Goal: Information Seeking & Learning: Learn about a topic

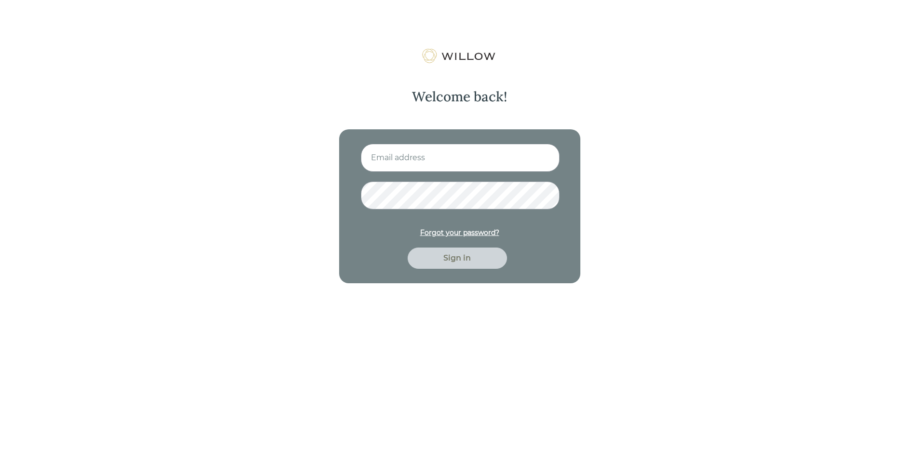
click at [413, 166] on input at bounding box center [460, 158] width 199 height 28
type input "[EMAIL_ADDRESS][DOMAIN_NAME]"
click at [407, 247] on button "Sign in" at bounding box center [456, 257] width 99 height 21
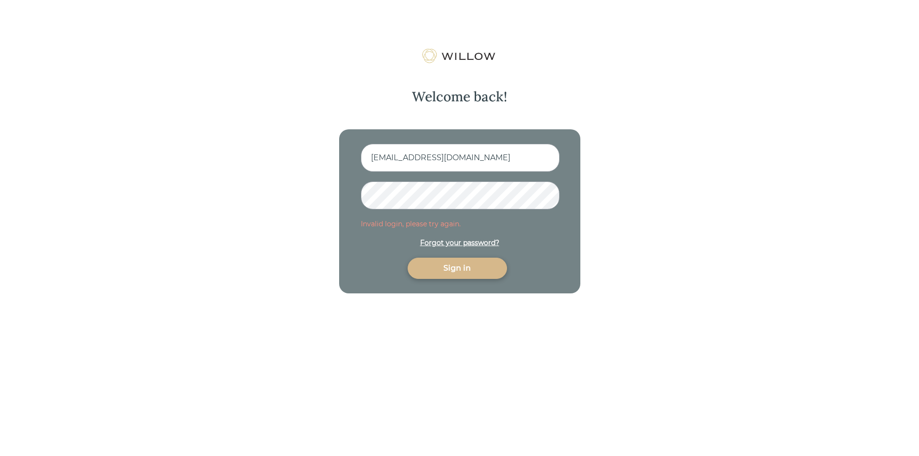
click at [337, 204] on div "Welcome back! [EMAIL_ADDRESS][DOMAIN_NAME] Invalid login, please try again. For…" at bounding box center [459, 170] width 251 height 245
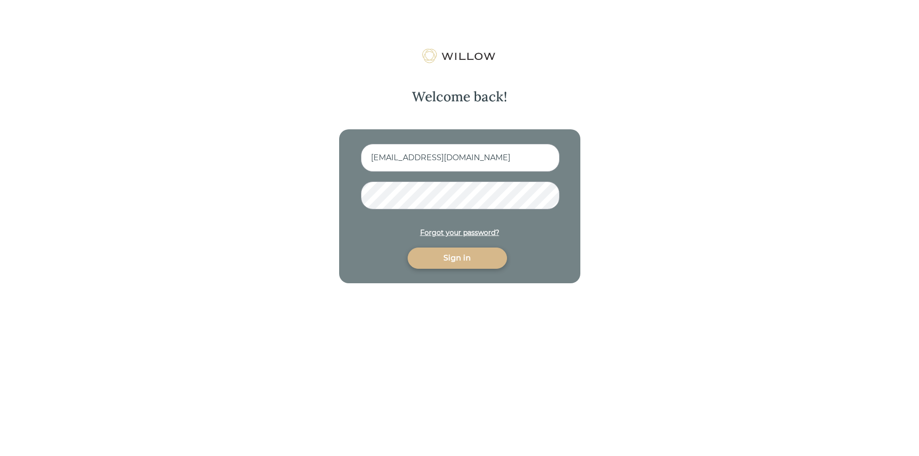
click at [407, 247] on button "Sign in" at bounding box center [456, 257] width 99 height 21
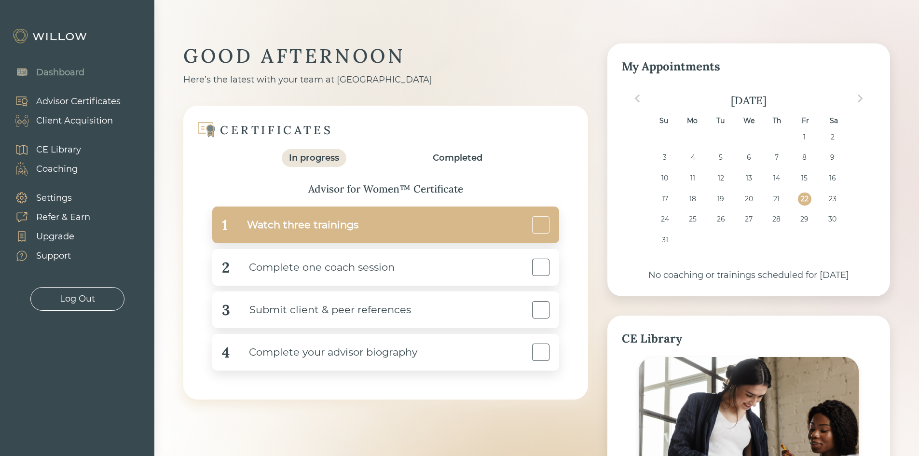
click at [384, 225] on div "1 Watch three trainings" at bounding box center [385, 224] width 347 height 37
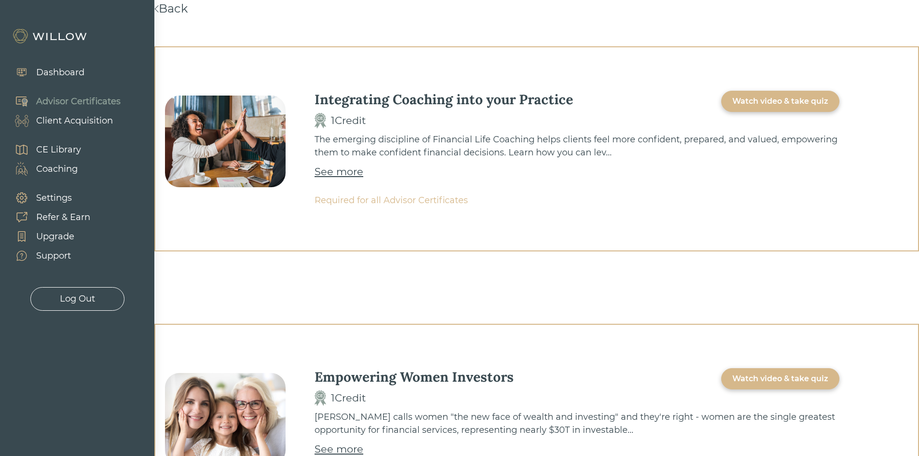
click at [640, 223] on div "Integrating Coaching into your Practice 1 Credit Watch video & take quiz The em…" at bounding box center [536, 148] width 764 height 205
click at [787, 97] on div "Watch video & take quiz" at bounding box center [780, 101] width 96 height 12
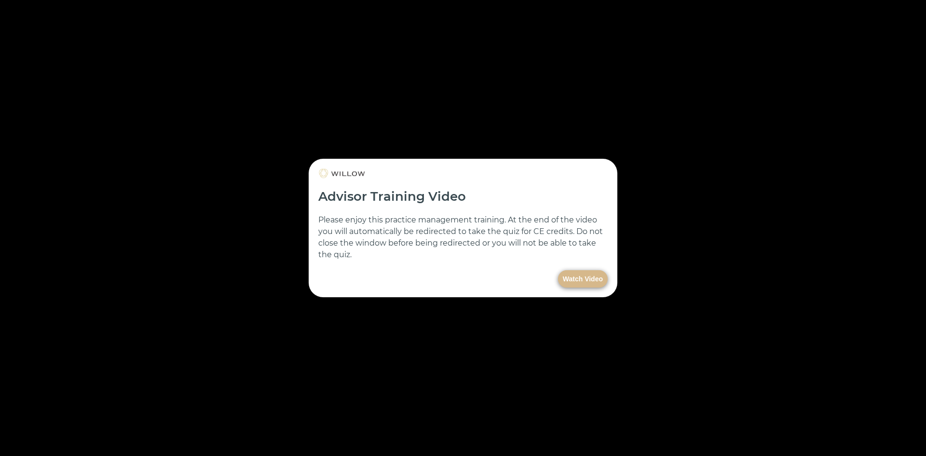
click at [594, 278] on button "Watch Video" at bounding box center [583, 278] width 50 height 17
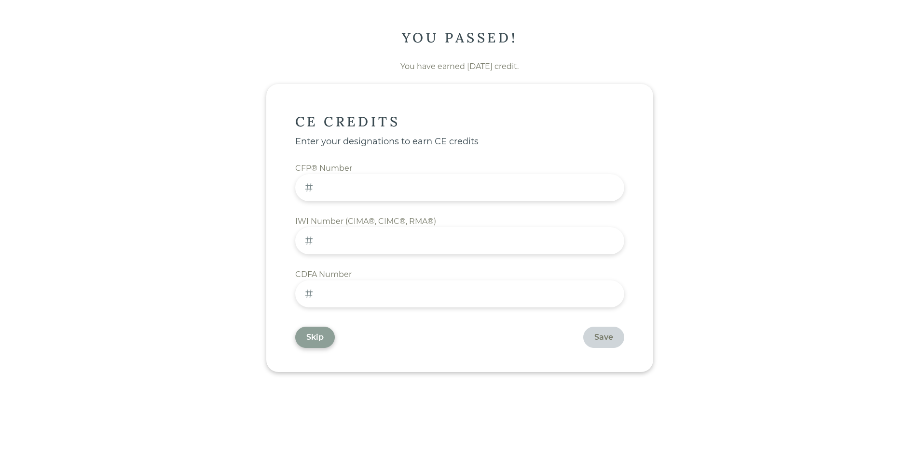
click at [370, 179] on input at bounding box center [459, 187] width 329 height 27
type input "285490"
click at [358, 296] on input at bounding box center [459, 293] width 329 height 27
type input "110520"
click at [447, 344] on div "Skip Save" at bounding box center [459, 336] width 329 height 21
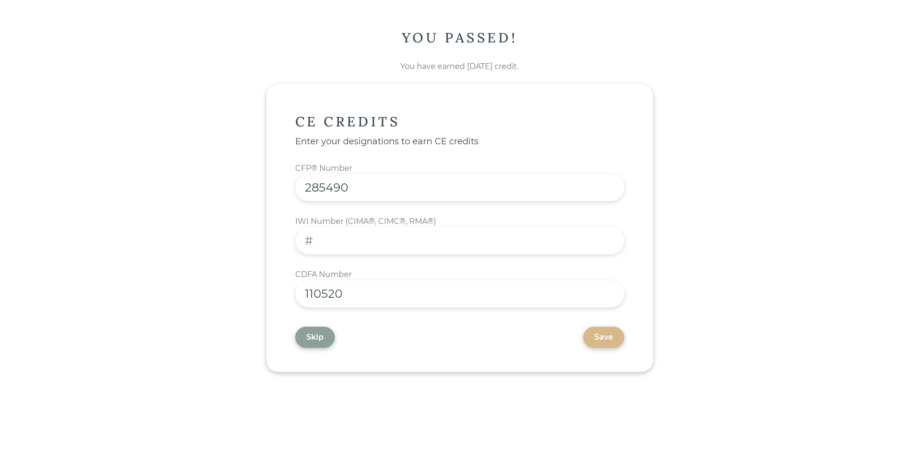
click at [594, 341] on div "Save" at bounding box center [603, 337] width 19 height 12
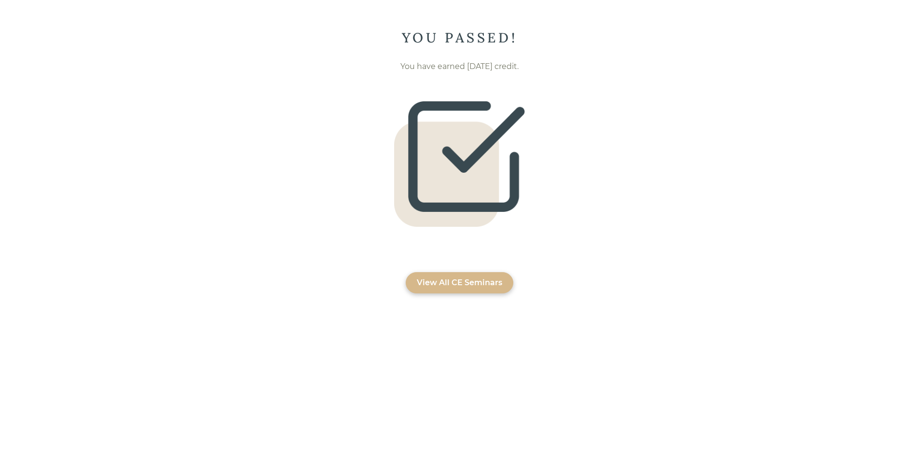
click at [451, 275] on div "View All CE Seminars" at bounding box center [460, 282] width 108 height 21
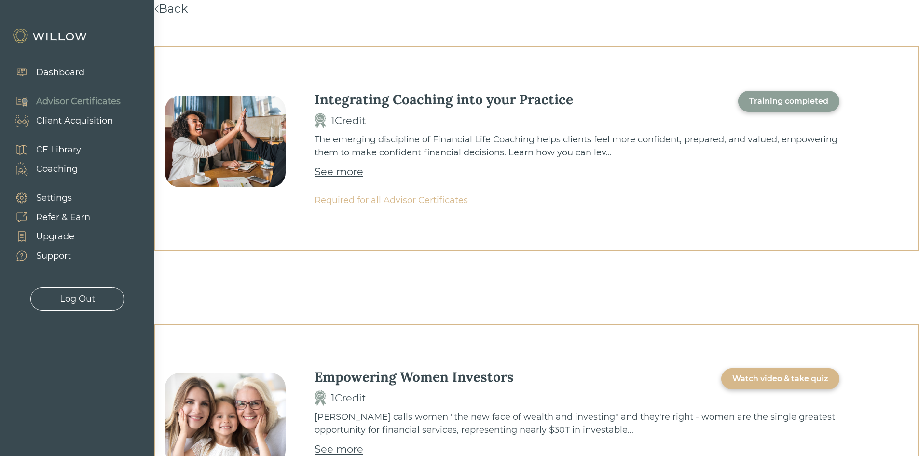
click at [61, 67] on div "Dashboard" at bounding box center [60, 72] width 48 height 13
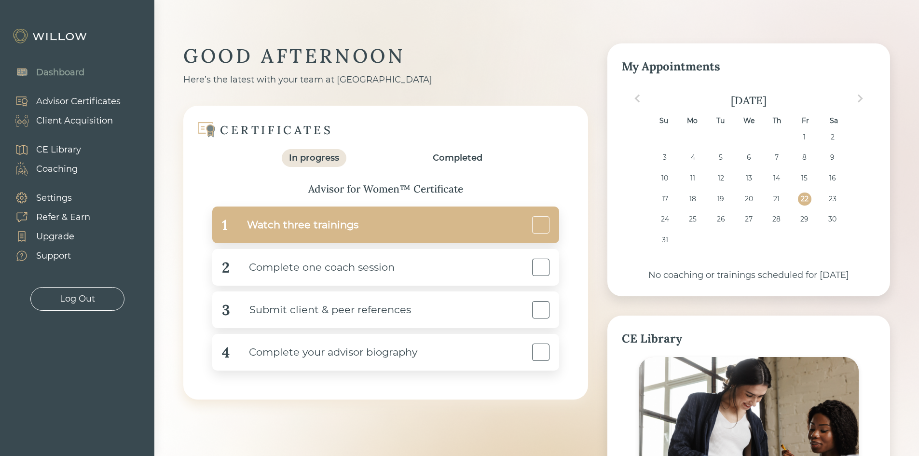
click at [423, 229] on div "1 Watch three trainings" at bounding box center [385, 224] width 347 height 37
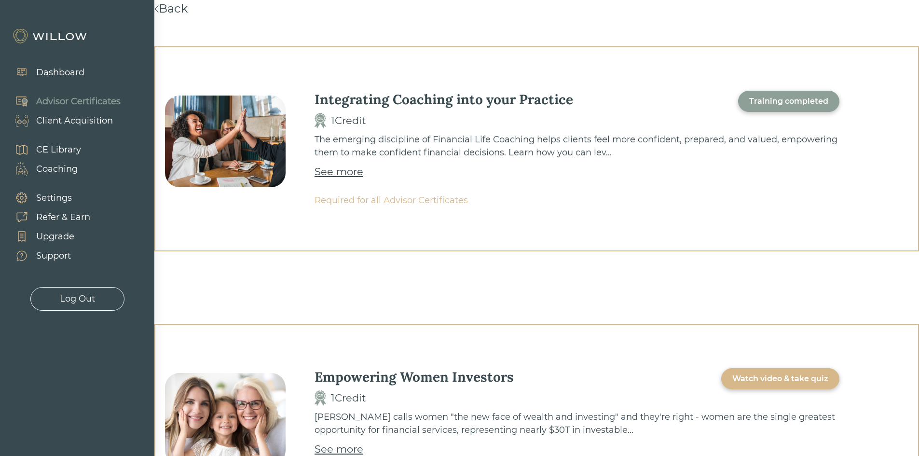
click at [816, 180] on div "Integrating Coaching into your Practice 1 Credit Training completed The emergin…" at bounding box center [576, 149] width 525 height 116
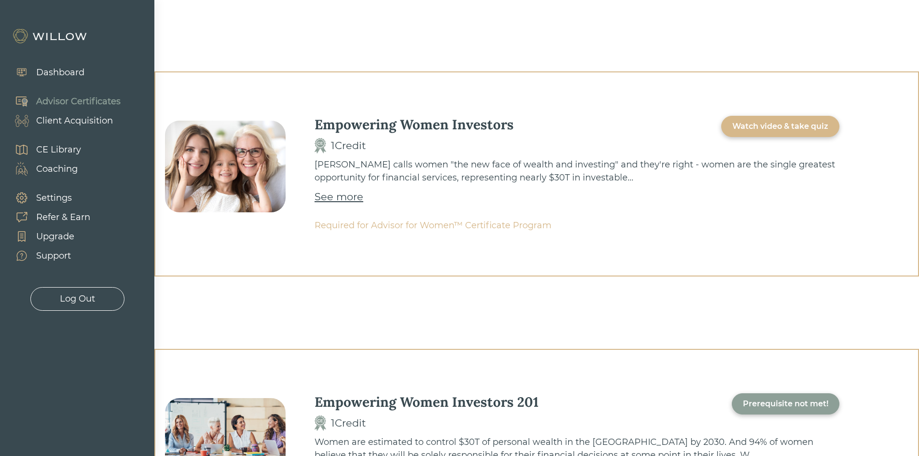
click at [788, 131] on div "Watch video & take quiz" at bounding box center [780, 127] width 96 height 12
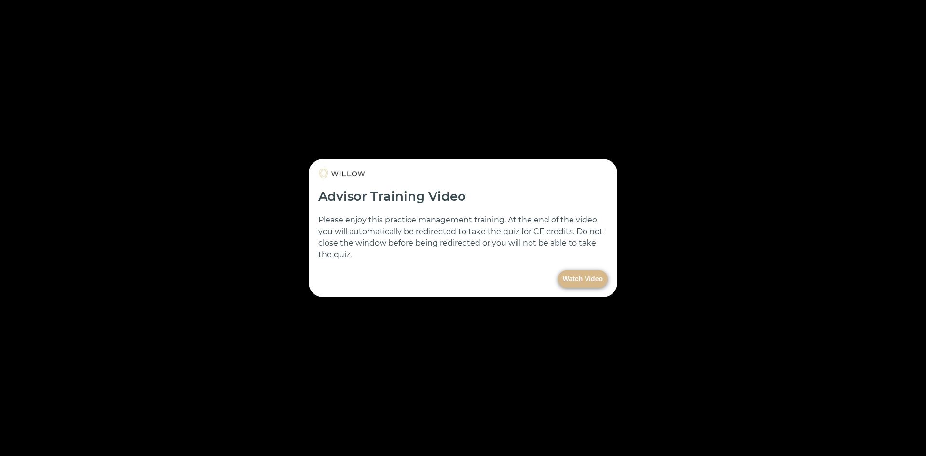
click at [572, 277] on button "Watch Video" at bounding box center [583, 278] width 50 height 17
